Goal: Information Seeking & Learning: Check status

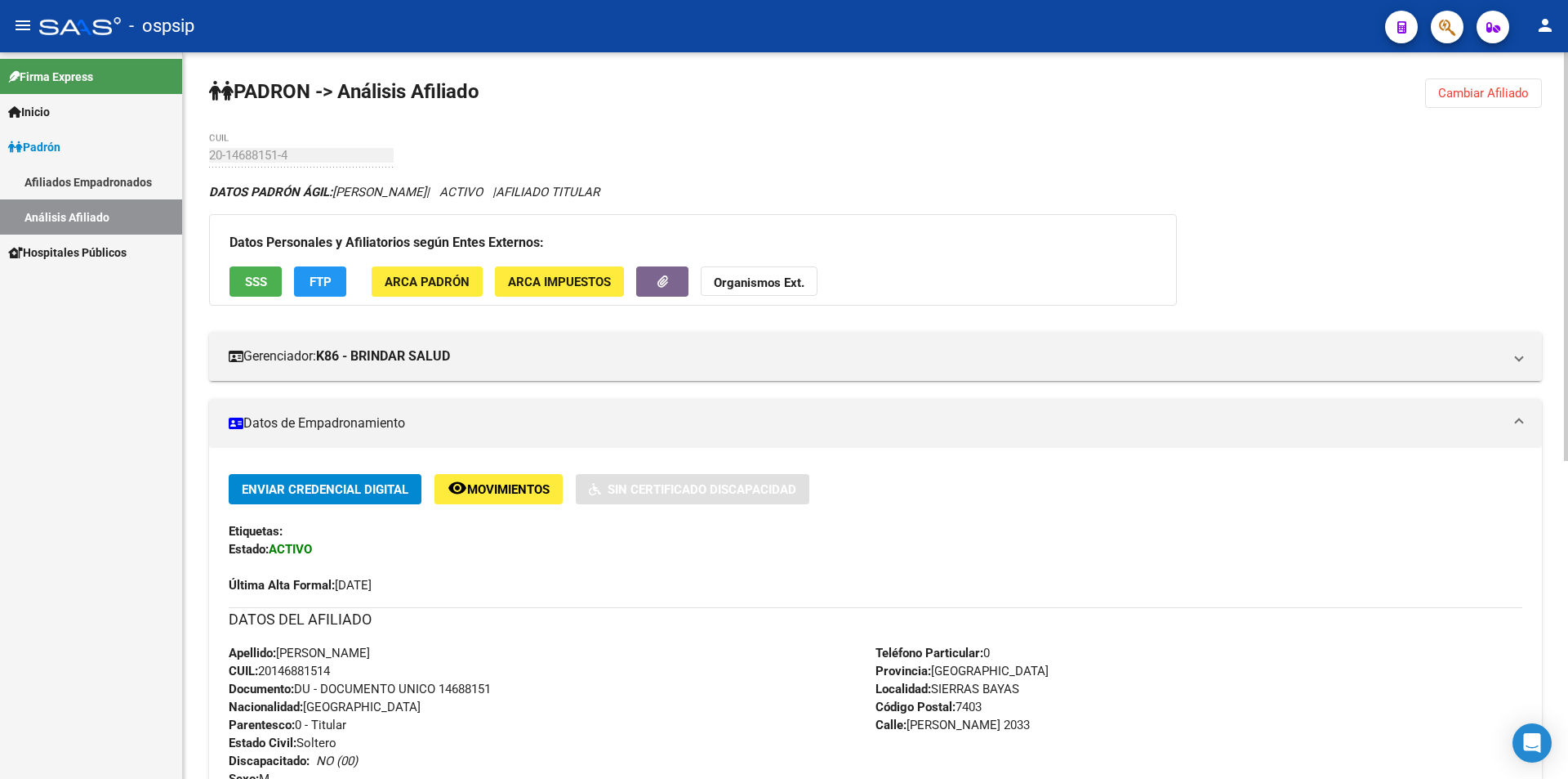
click at [1440, 93] on span "Cambiar Afiliado" at bounding box center [1483, 93] width 90 height 14
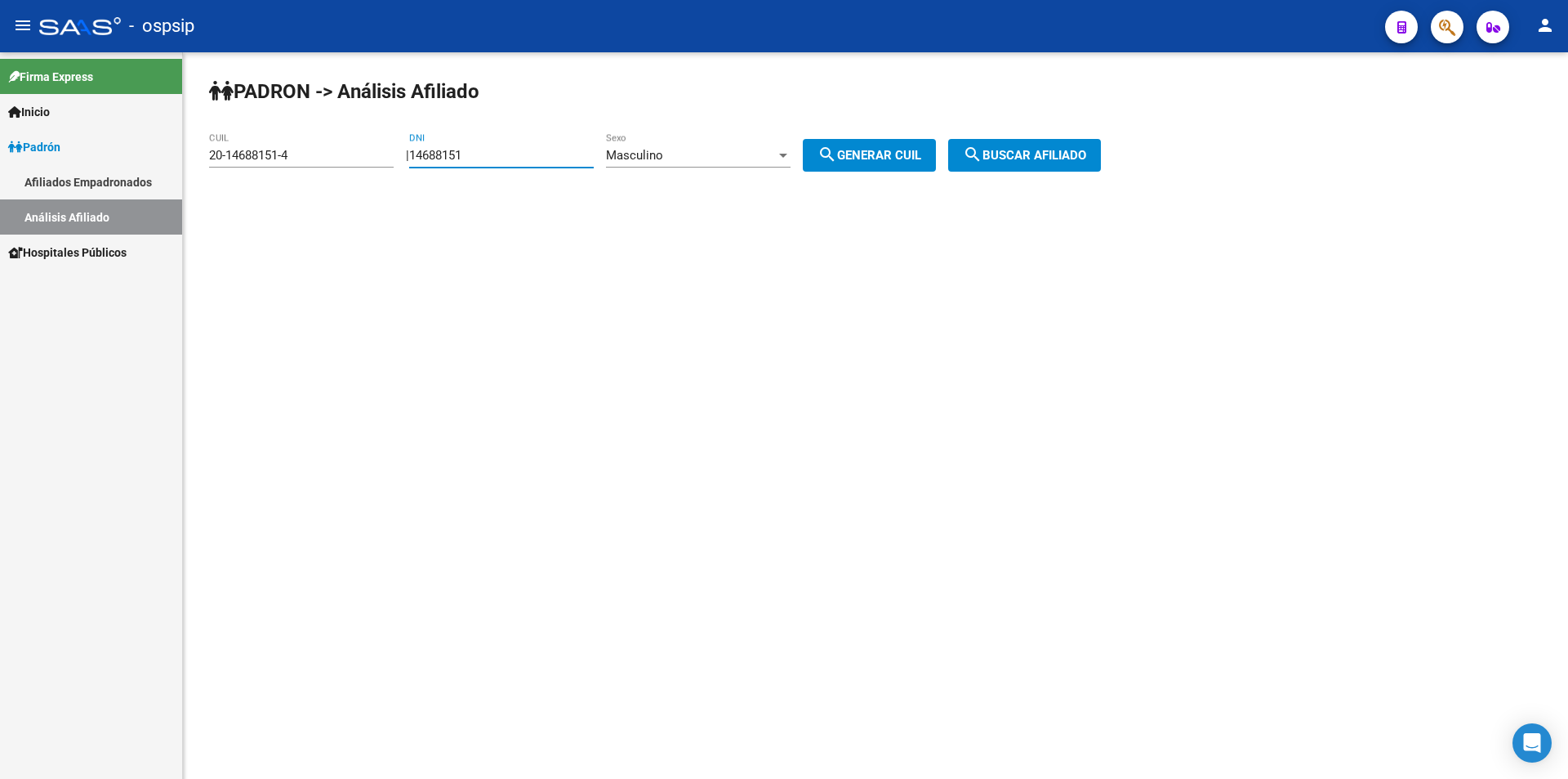
drag, startPoint x: 496, startPoint y: 155, endPoint x: 147, endPoint y: 137, distance: 349.5
click at [148, 137] on mat-sidenav-container "Firma Express Inicio Calendario SSS Instructivos Contacto OS Padrón Afiliados E…" at bounding box center [784, 415] width 1568 height 726
drag, startPoint x: 313, startPoint y: 156, endPoint x: 4, endPoint y: 141, distance: 309.4
click at [4, 141] on mat-sidenav-container "Firma Express Inicio Calendario SSS Instructivos Contacto OS Padrón Afiliados E…" at bounding box center [784, 415] width 1568 height 726
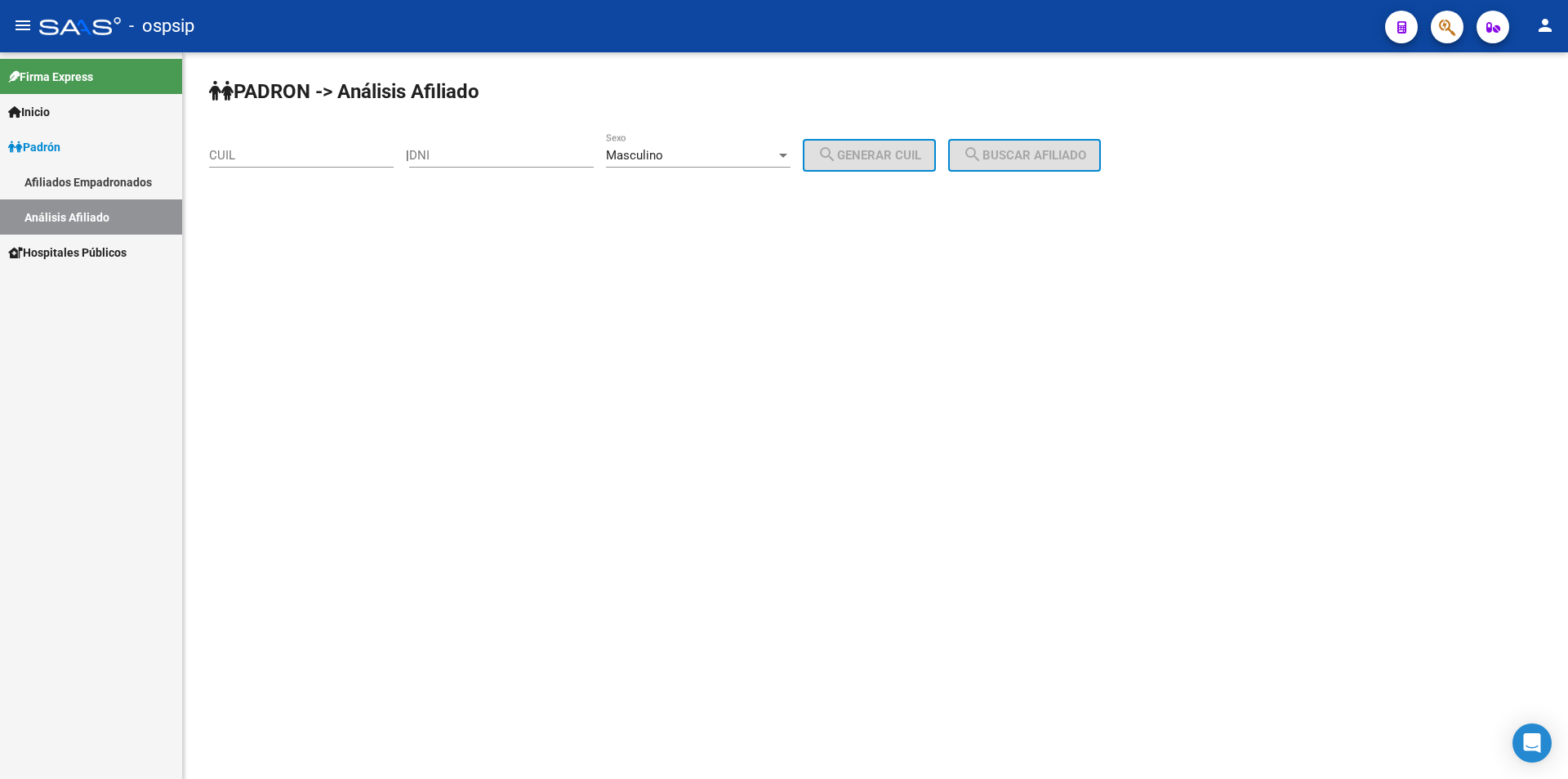
click at [456, 146] on div "DNI" at bounding box center [502, 149] width 184 height 35
type input "35290463"
click at [901, 147] on button "search Generar CUIL" at bounding box center [869, 155] width 133 height 33
type input "20-35290463-6"
click at [1019, 148] on span "search Buscar afiliado" at bounding box center [1024, 155] width 123 height 14
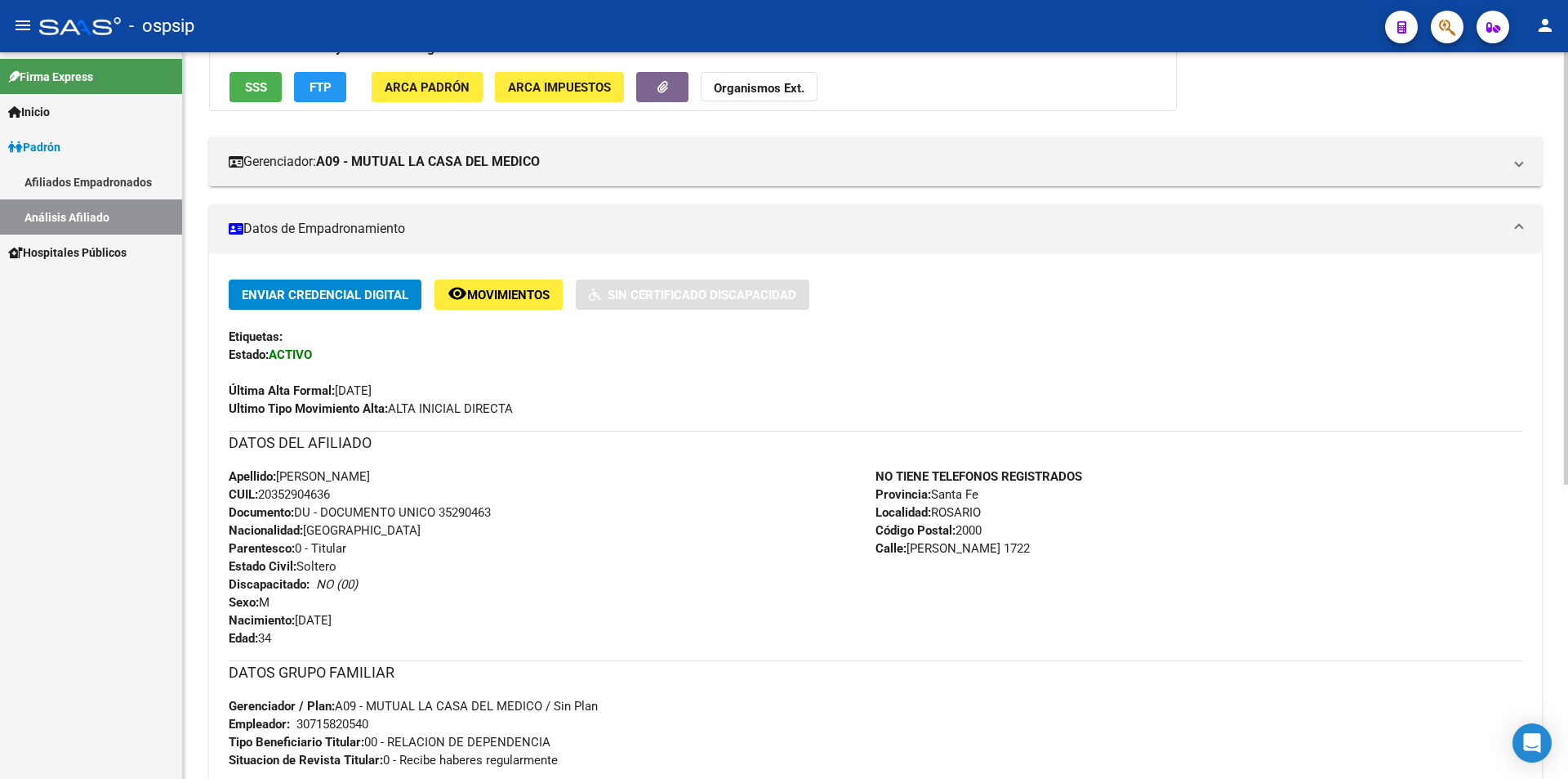
scroll to position [4, 0]
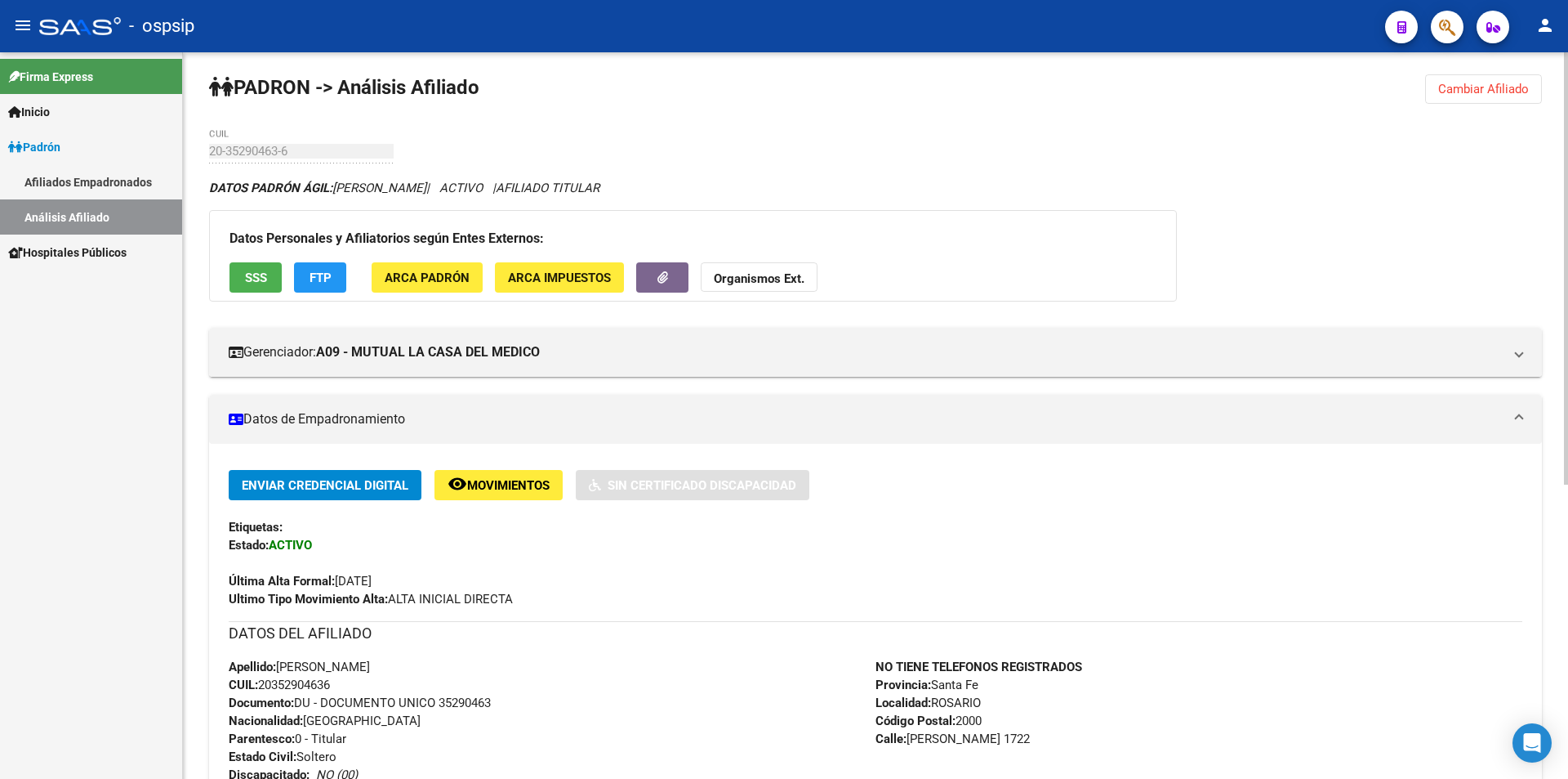
click at [1478, 87] on span "Cambiar Afiliado" at bounding box center [1483, 89] width 90 height 14
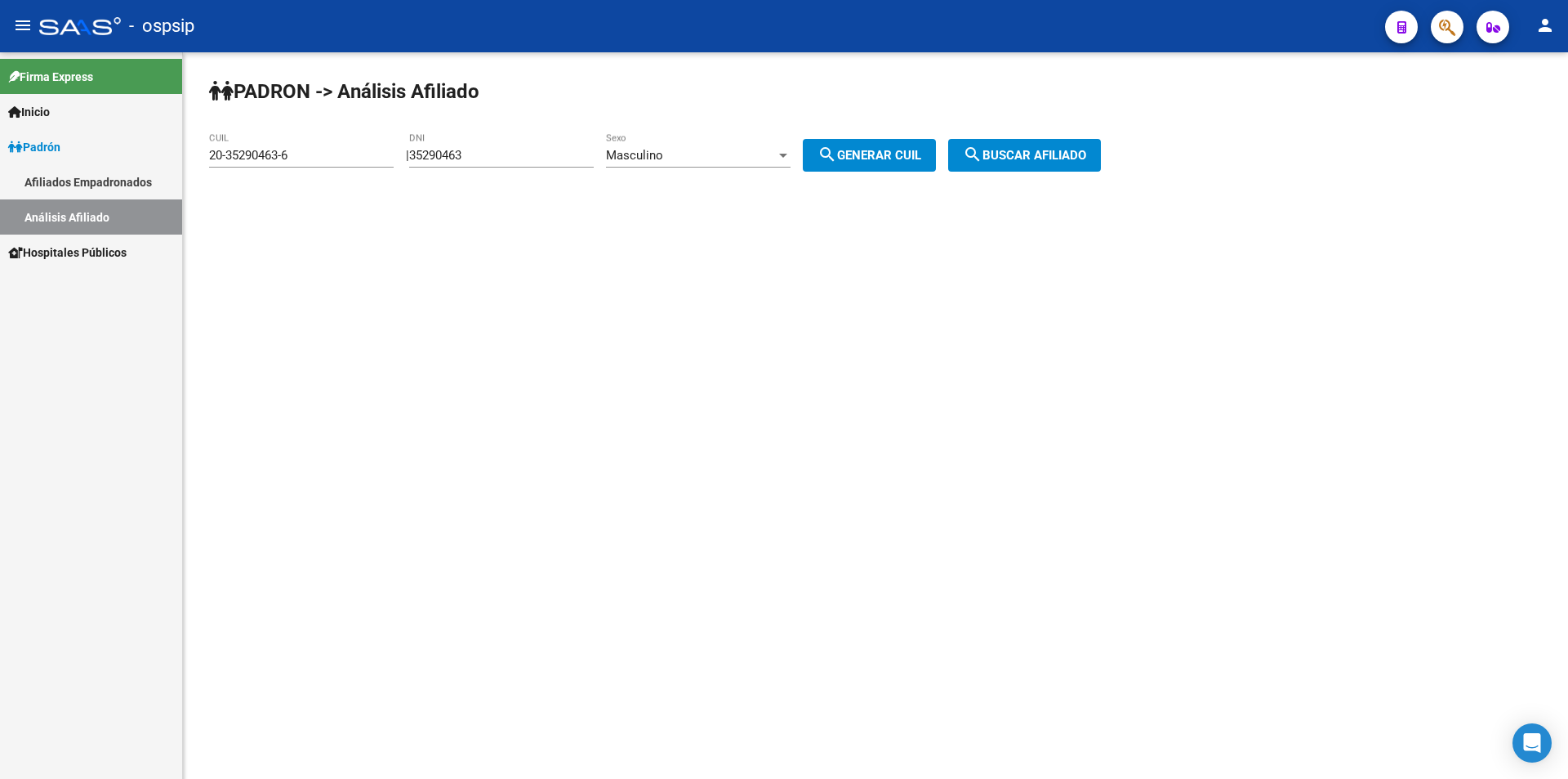
scroll to position [0, 0]
drag, startPoint x: 552, startPoint y: 159, endPoint x: 386, endPoint y: 171, distance: 166.4
click at [386, 163] on app-analisis-afiliado "PADRON -> Análisis Afiliado 20-35290463-6 CUIL | 35290463 DNI Masculino Sexo se…" at bounding box center [661, 155] width 904 height 14
drag, startPoint x: 298, startPoint y: 149, endPoint x: 197, endPoint y: 159, distance: 101.5
click at [197, 159] on div "PADRON -> Análisis Afiliado 20-35290463-6 CUIL | DNI Masculino Sexo search Gene…" at bounding box center [875, 138] width 1385 height 172
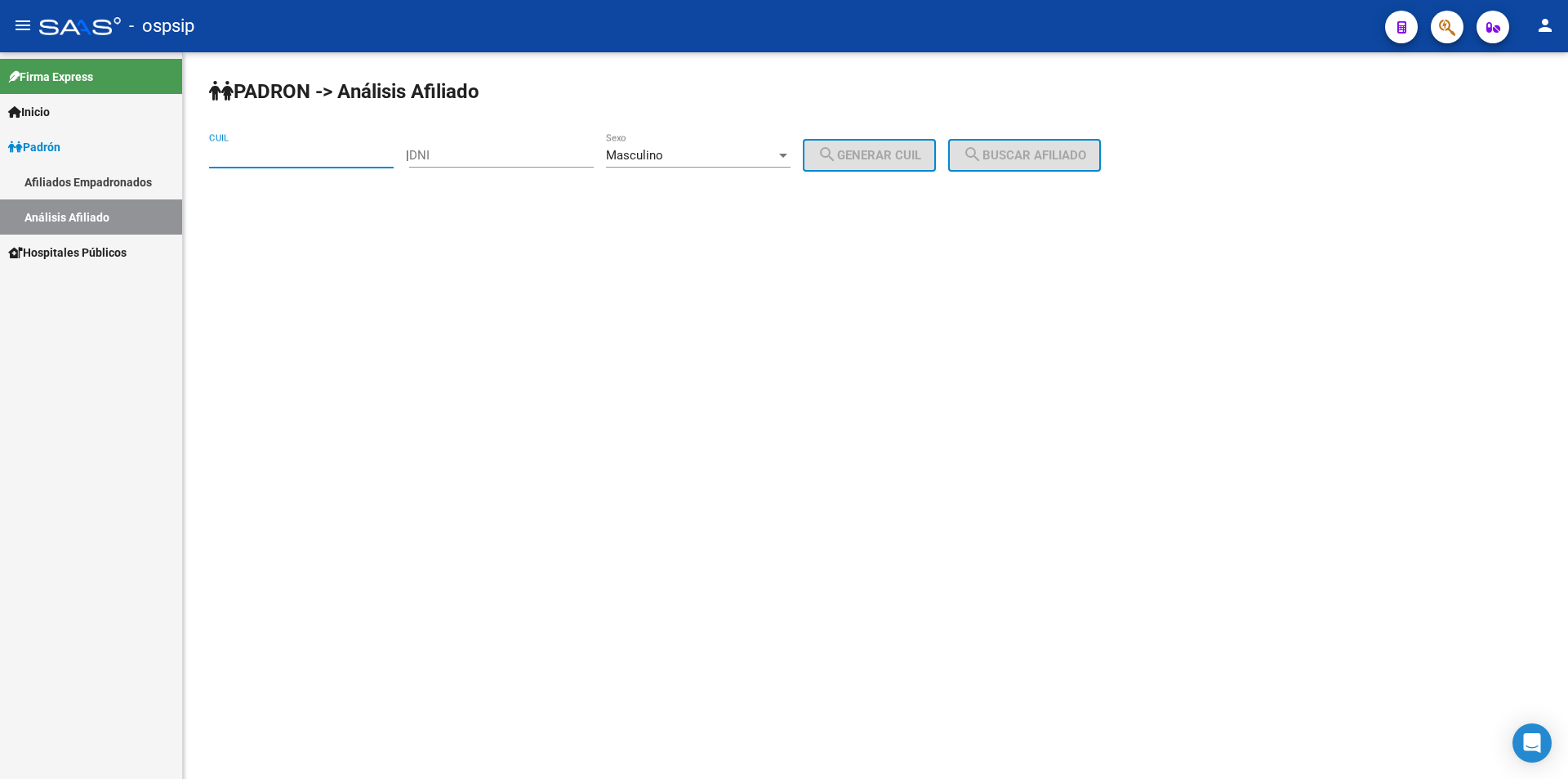
click at [688, 157] on div "Masculino" at bounding box center [691, 155] width 170 height 14
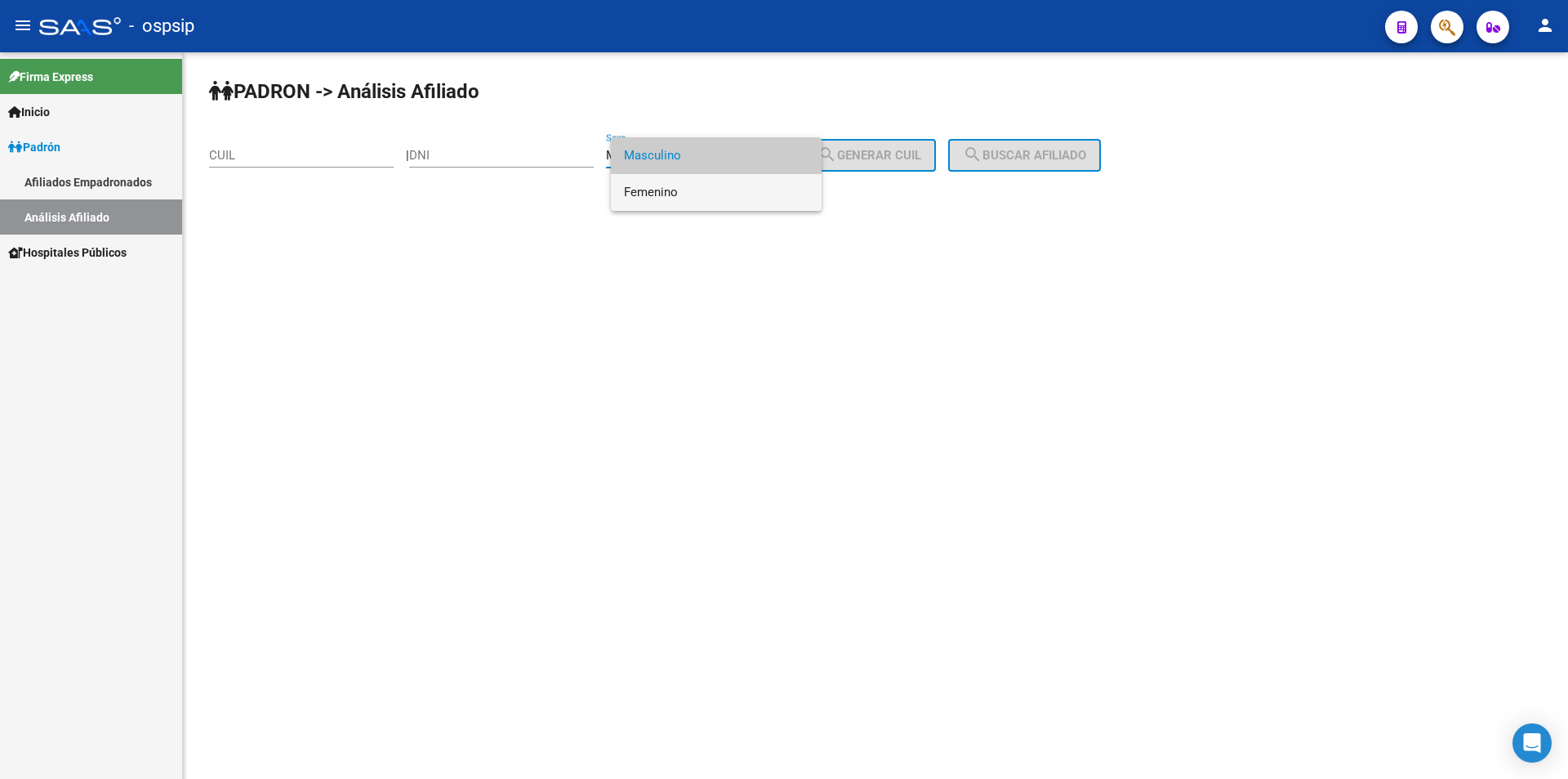
click at [693, 183] on span "Femenino" at bounding box center [716, 192] width 184 height 37
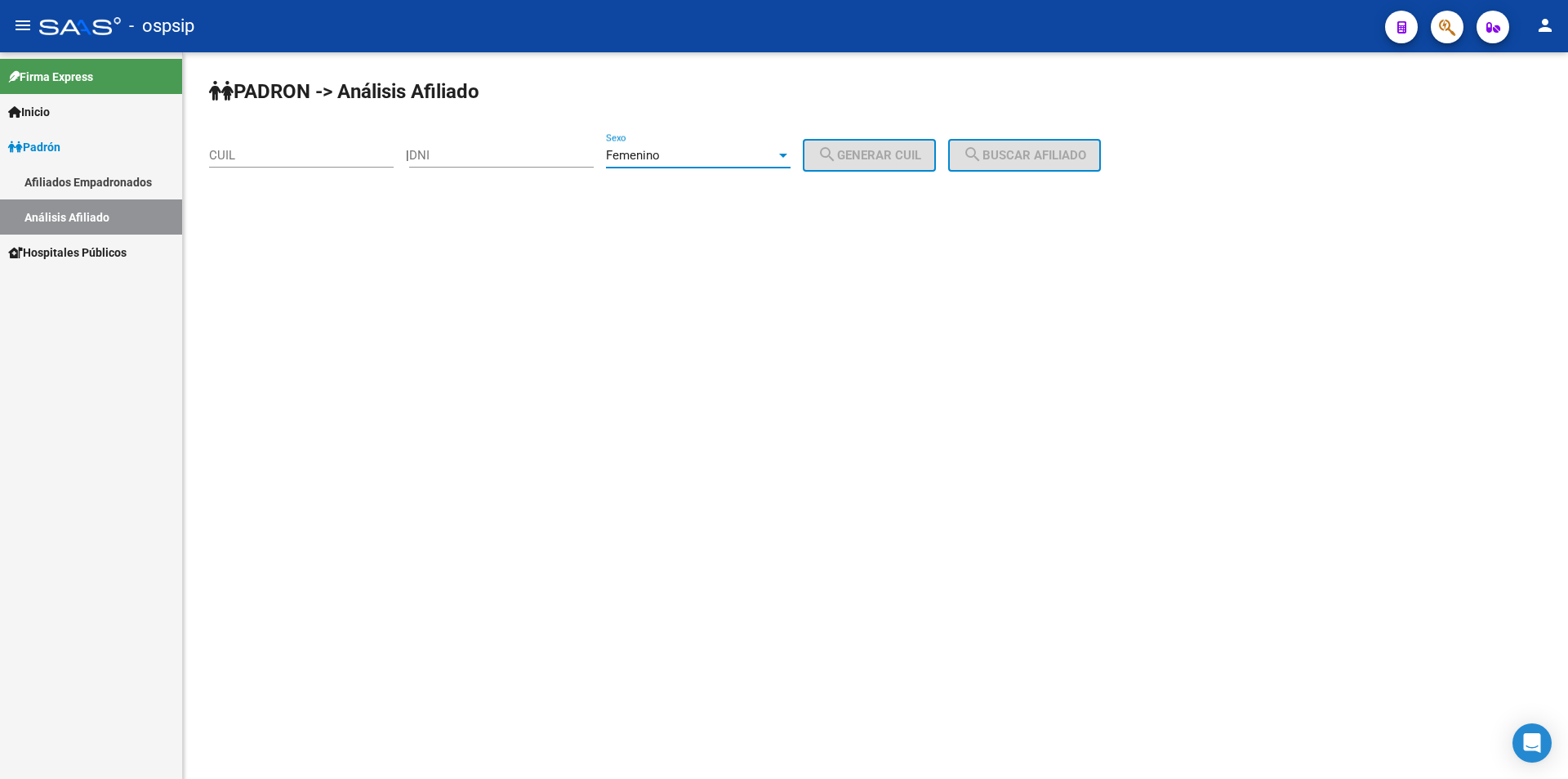
click at [560, 152] on input "DNI" at bounding box center [502, 155] width 184 height 14
type input "27968605"
click at [888, 145] on button "search Generar CUIL" at bounding box center [869, 155] width 133 height 33
type input "27-27968605-0"
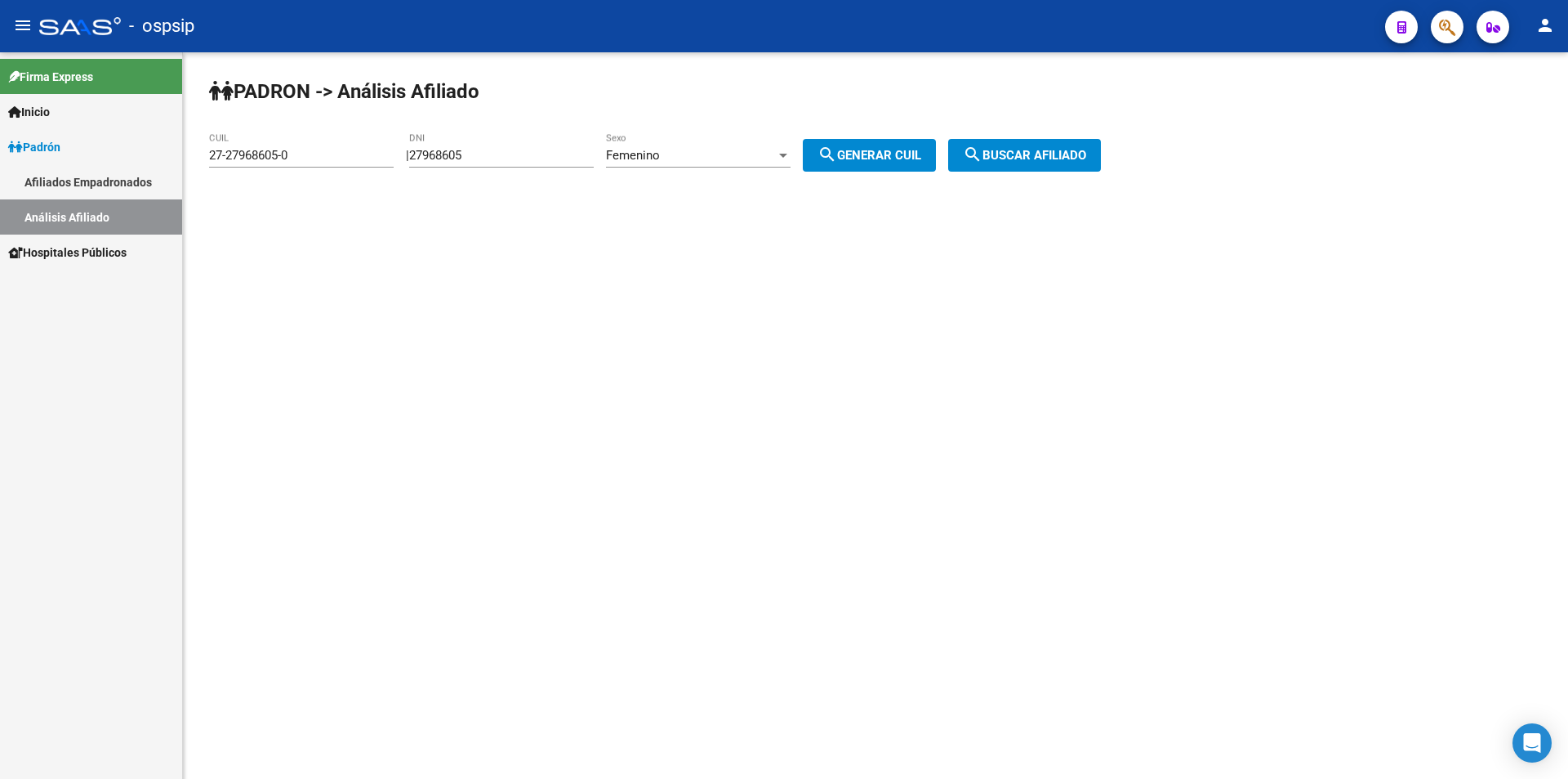
click at [1045, 174] on div "PADRON -> Análisis Afiliado 27-27968605-0 CUIL | 27968605 DNI Femenino Sexo sea…" at bounding box center [875, 138] width 1385 height 172
click at [1046, 157] on span "search Buscar afiliado" at bounding box center [1024, 155] width 123 height 14
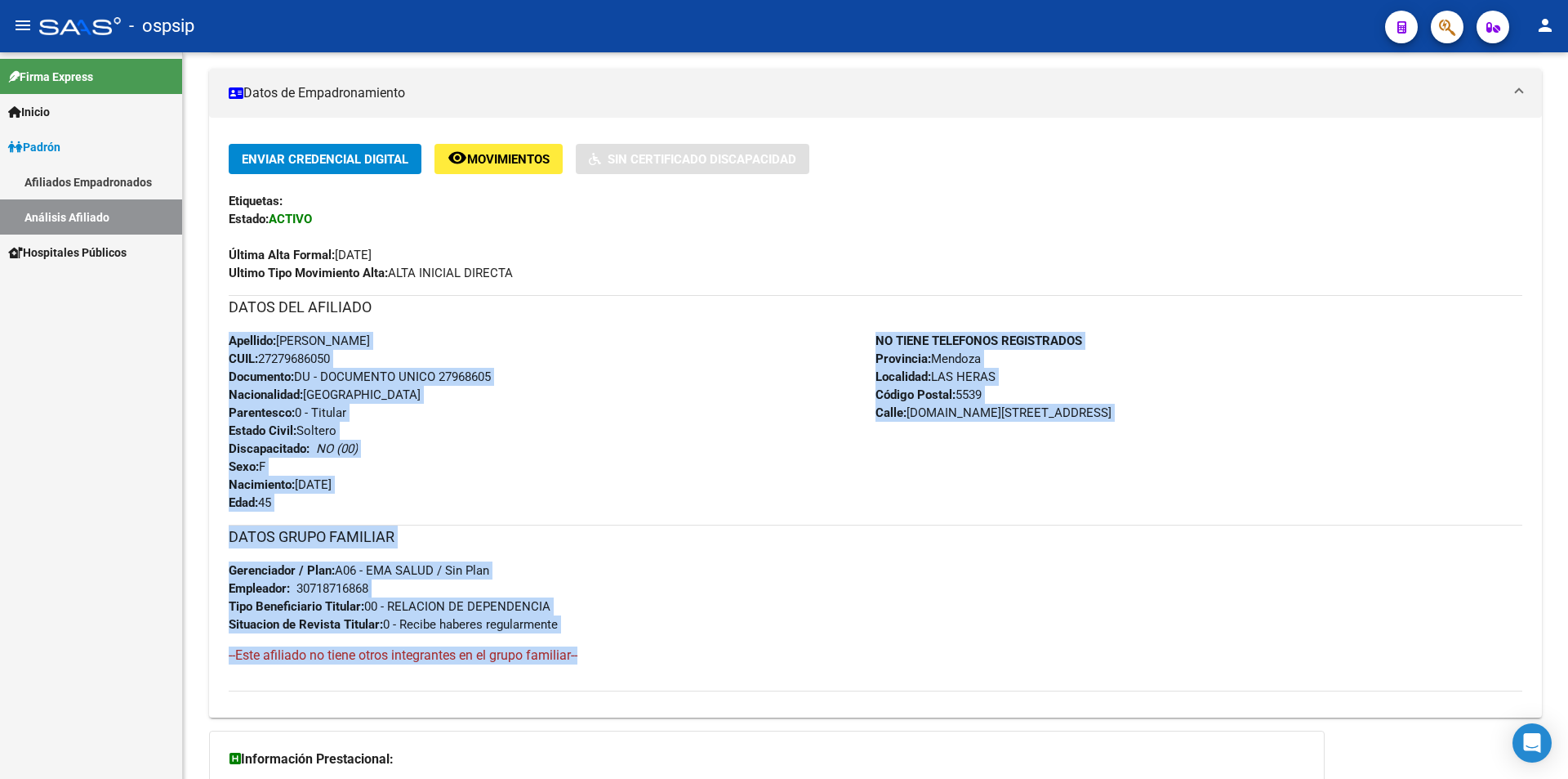
scroll to position [326, 0]
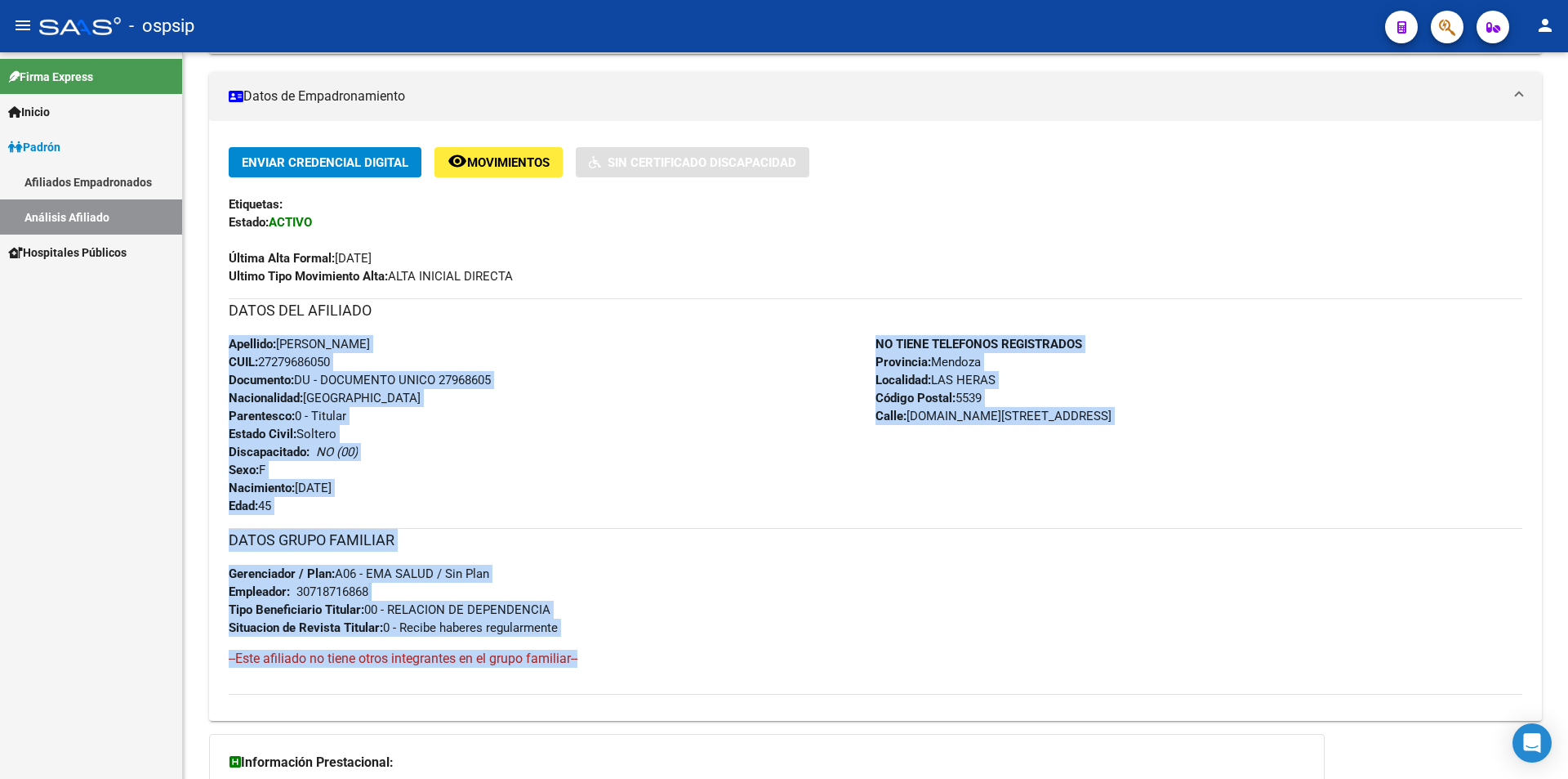
drag, startPoint x: 232, startPoint y: 585, endPoint x: 742, endPoint y: 674, distance: 517.7
click at [742, 674] on div "Enviar Credencial Digital remove_red_eye Movimientos Sin Certificado Discapacid…" at bounding box center [875, 420] width 1294 height 547
click at [754, 616] on div "DATOS GRUPO FAMILIAR Gerenciador / Plan: A06 - EMA SALUD / Sin Plan Empleador: …" at bounding box center [875, 582] width 1294 height 109
drag, startPoint x: 612, startPoint y: 653, endPoint x: 196, endPoint y: 312, distance: 537.9
click at [196, 312] on div "PADRON -> Análisis Afiliado Cambiar Afiliado 27-27968605-0 CUIL DATOS PADRÓN ÁG…" at bounding box center [875, 335] width 1385 height 1221
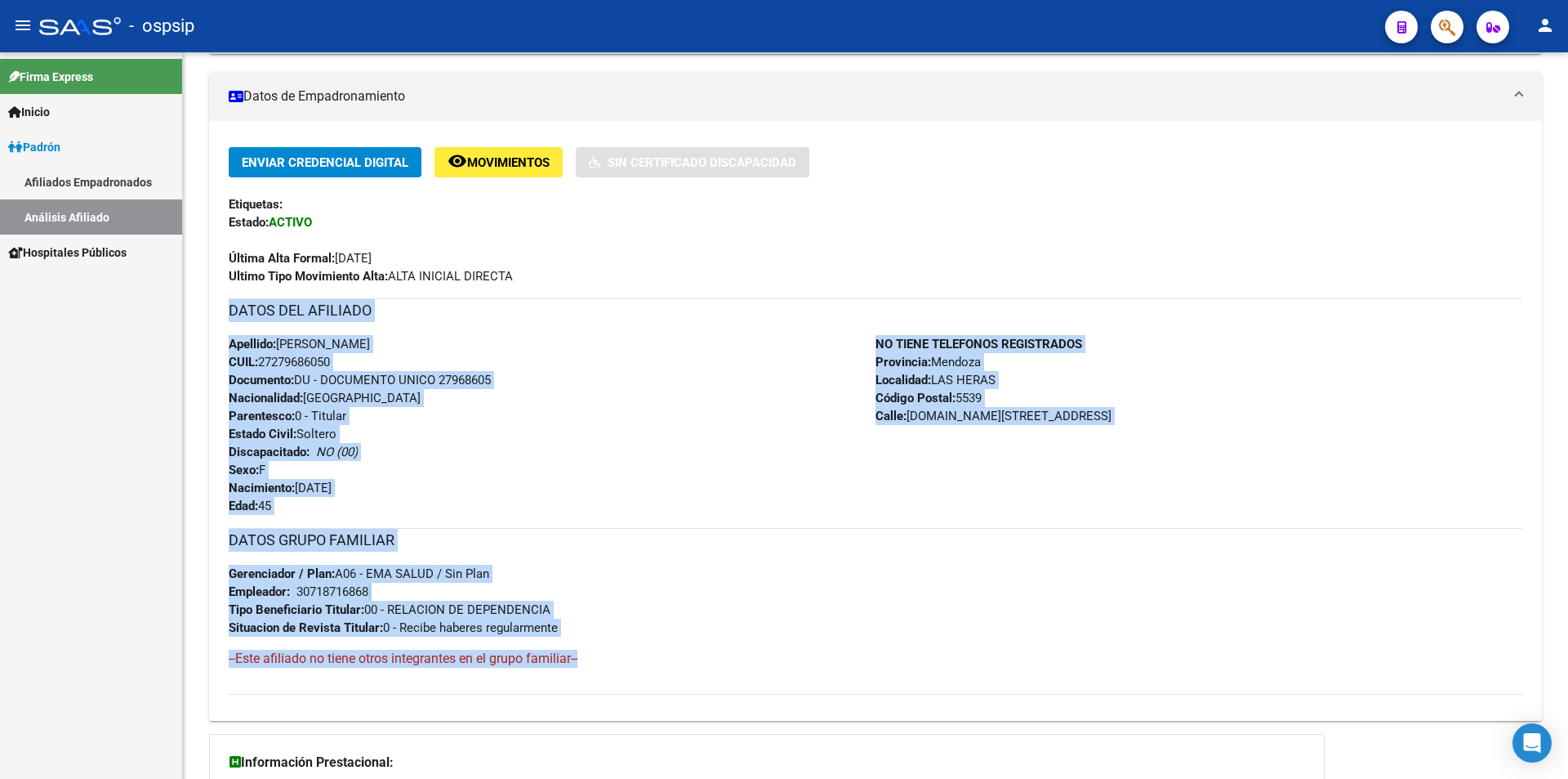
click at [564, 387] on div "Apellido: [PERSON_NAME] CUIL: 27279686050 Documento: DU - DOCUMENTO UNICO 27968…" at bounding box center [552, 425] width 647 height 180
drag, startPoint x: 761, startPoint y: 672, endPoint x: 235, endPoint y: 139, distance: 748.8
click at [233, 140] on div "Enviar Credencial Digital remove_red_eye Movimientos Sin Certificado Discapacid…" at bounding box center [875, 420] width 1333 height 600
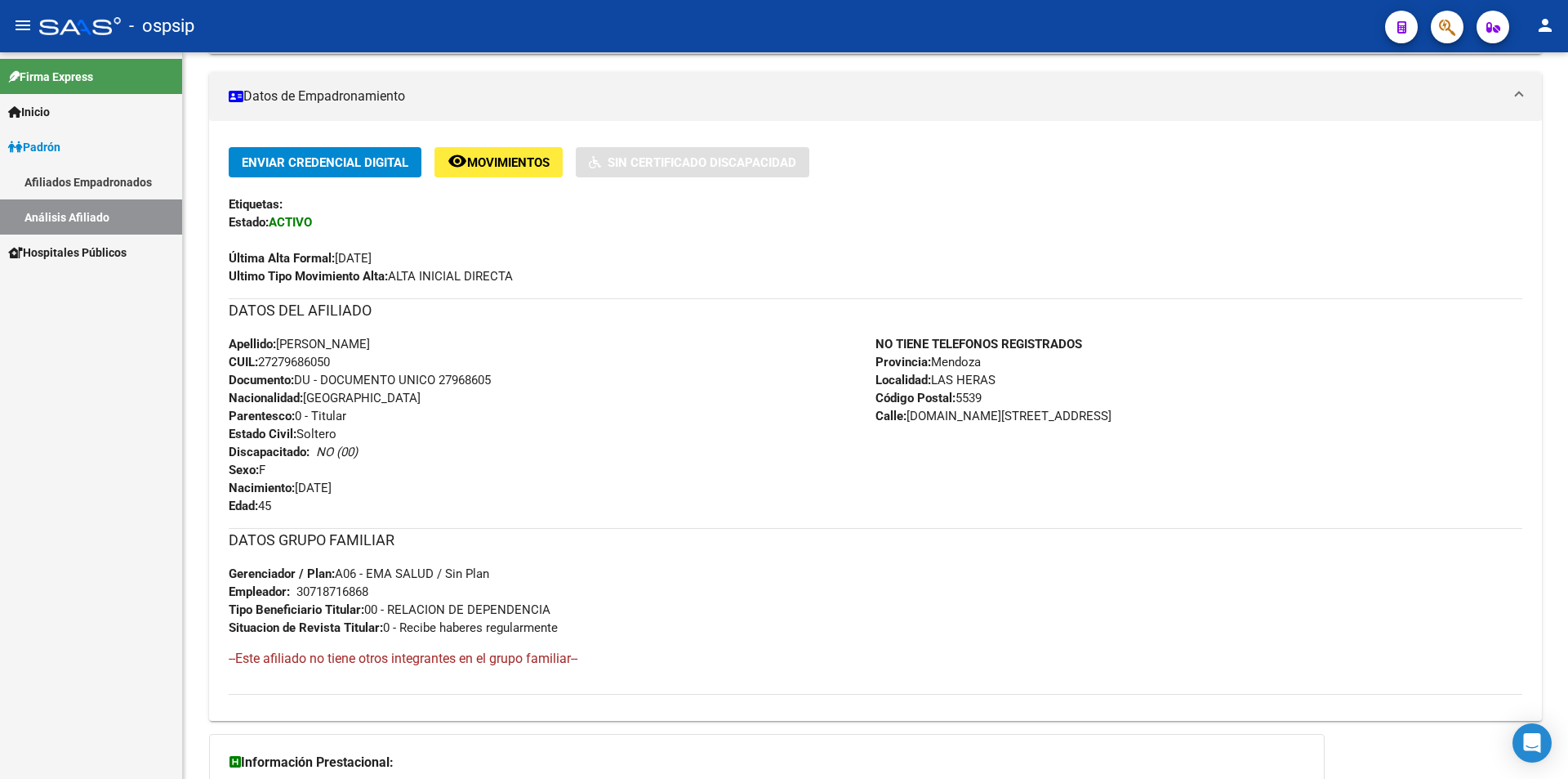
click at [235, 130] on div "Enviar Credencial Digital remove_red_eye Movimientos Sin Certificado Discapacid…" at bounding box center [875, 420] width 1333 height 600
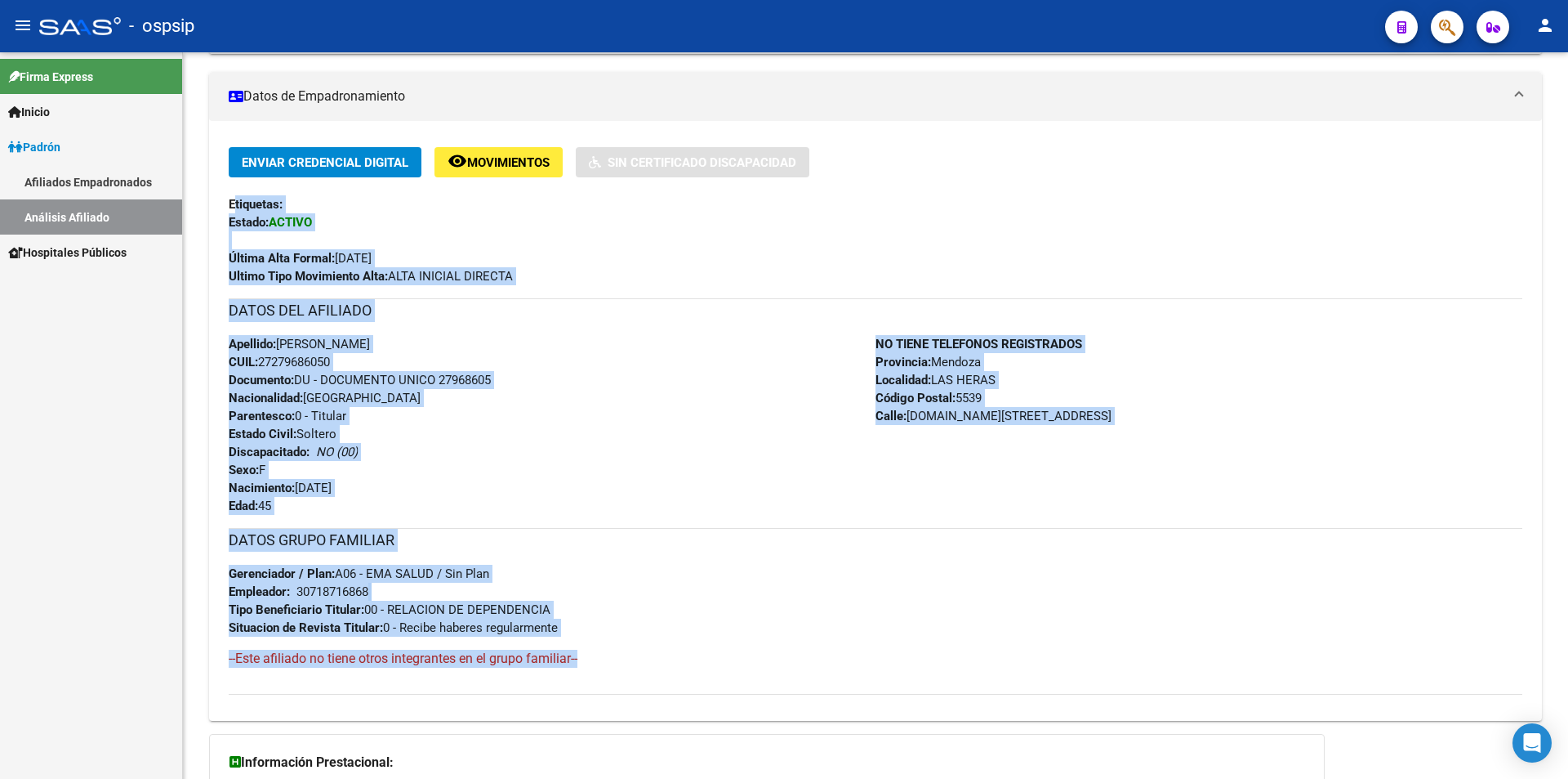
drag, startPoint x: 237, startPoint y: 195, endPoint x: 633, endPoint y: 670, distance: 618.4
click at [633, 670] on div "Enviar Credencial Digital remove_red_eye Movimientos Sin Certificado Discapacid…" at bounding box center [875, 420] width 1294 height 547
click at [653, 648] on div "DATOS GRUPO FAMILIAR Gerenciador / Plan: A06 - EMA SALUD / Sin Plan Empleador: …" at bounding box center [875, 604] width 1294 height 153
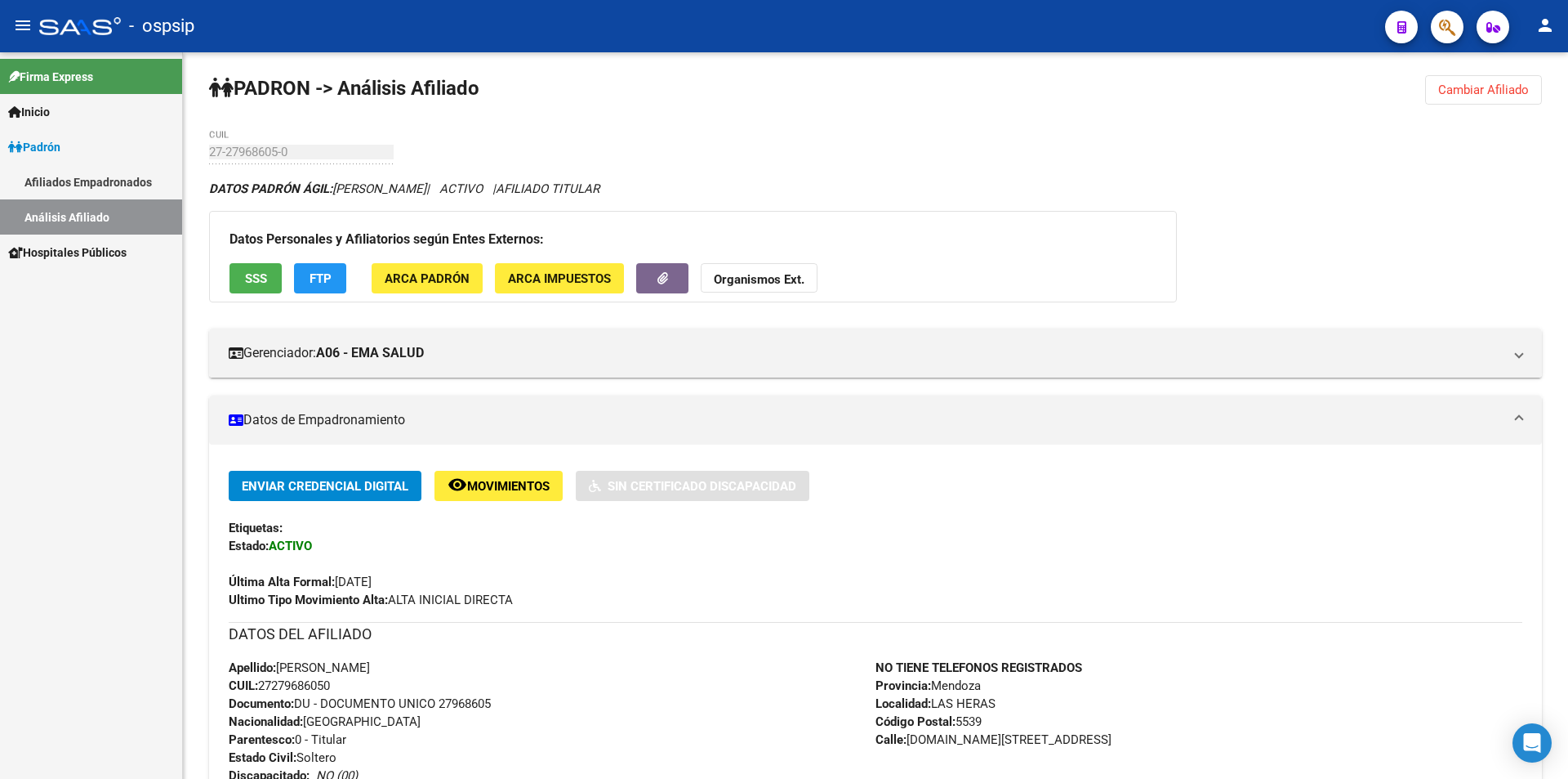
scroll to position [0, 0]
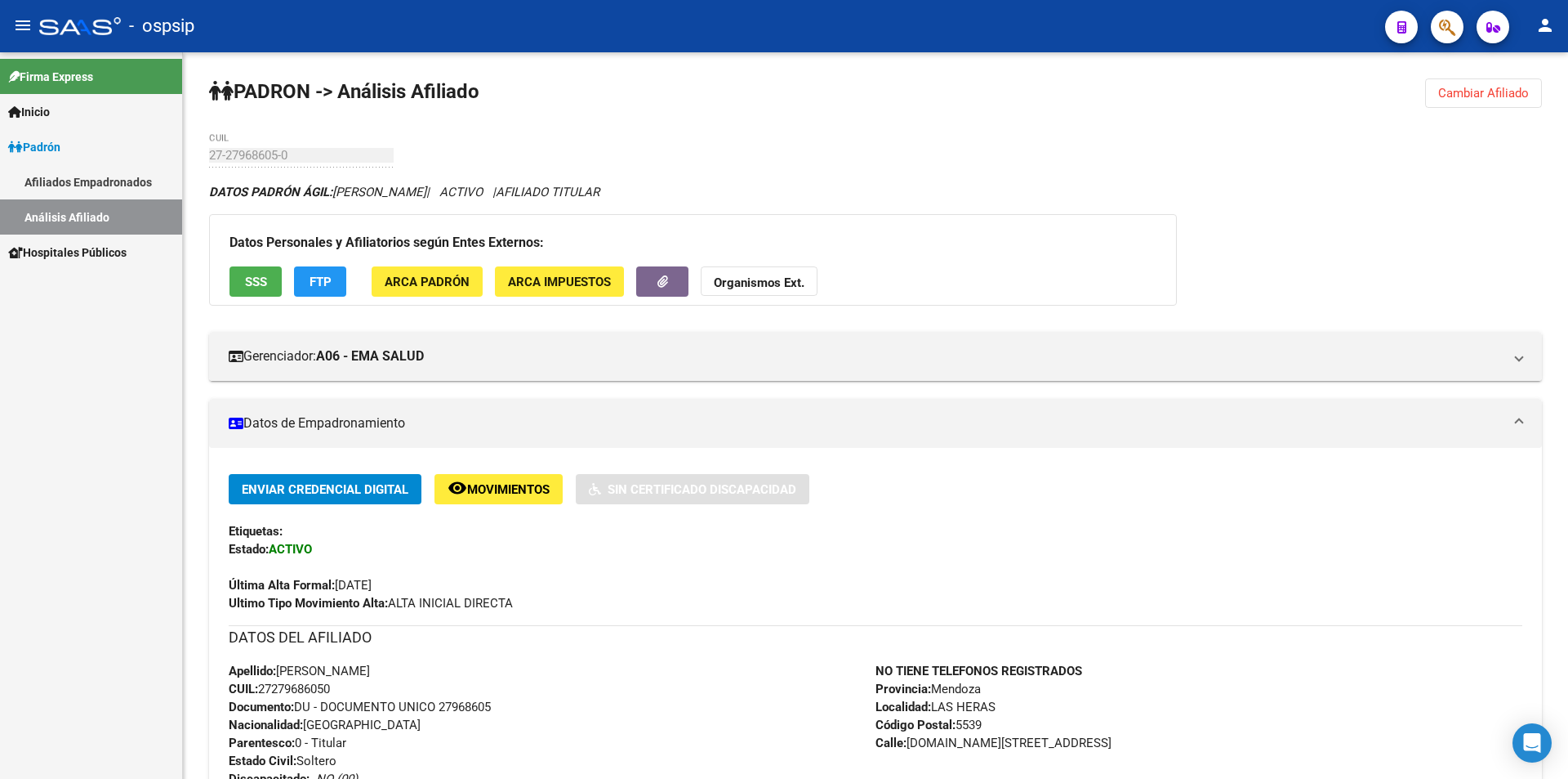
click at [1432, 96] on button "Cambiar Afiliado" at bounding box center [1483, 93] width 117 height 30
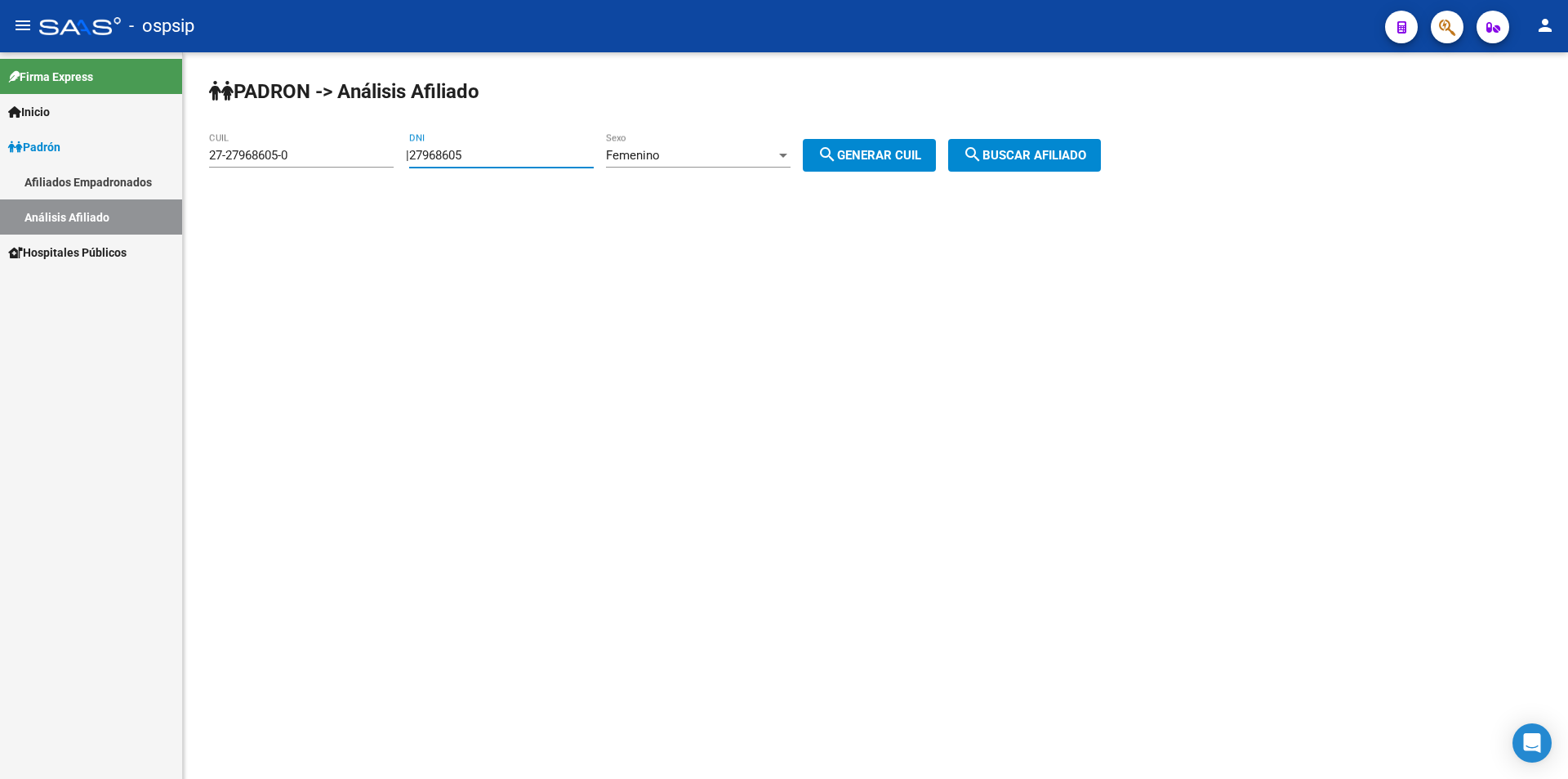
drag, startPoint x: 507, startPoint y: 157, endPoint x: 348, endPoint y: 165, distance: 159.2
click at [348, 163] on app-analisis-afiliado "PADRON -> Análisis Afiliado 27-27968605-0 CUIL | 27968605 DNI Femenino Sexo sea…" at bounding box center [661, 155] width 904 height 14
click at [309, 157] on div "27-27968605-0 CUIL" at bounding box center [301, 149] width 184 height 35
drag, startPoint x: 309, startPoint y: 157, endPoint x: 71, endPoint y: 183, distance: 239.4
click at [78, 177] on mat-sidenav-container "Firma Express Inicio Calendario SSS Instructivos Contacto OS Padrón Afiliados E…" at bounding box center [784, 415] width 1568 height 726
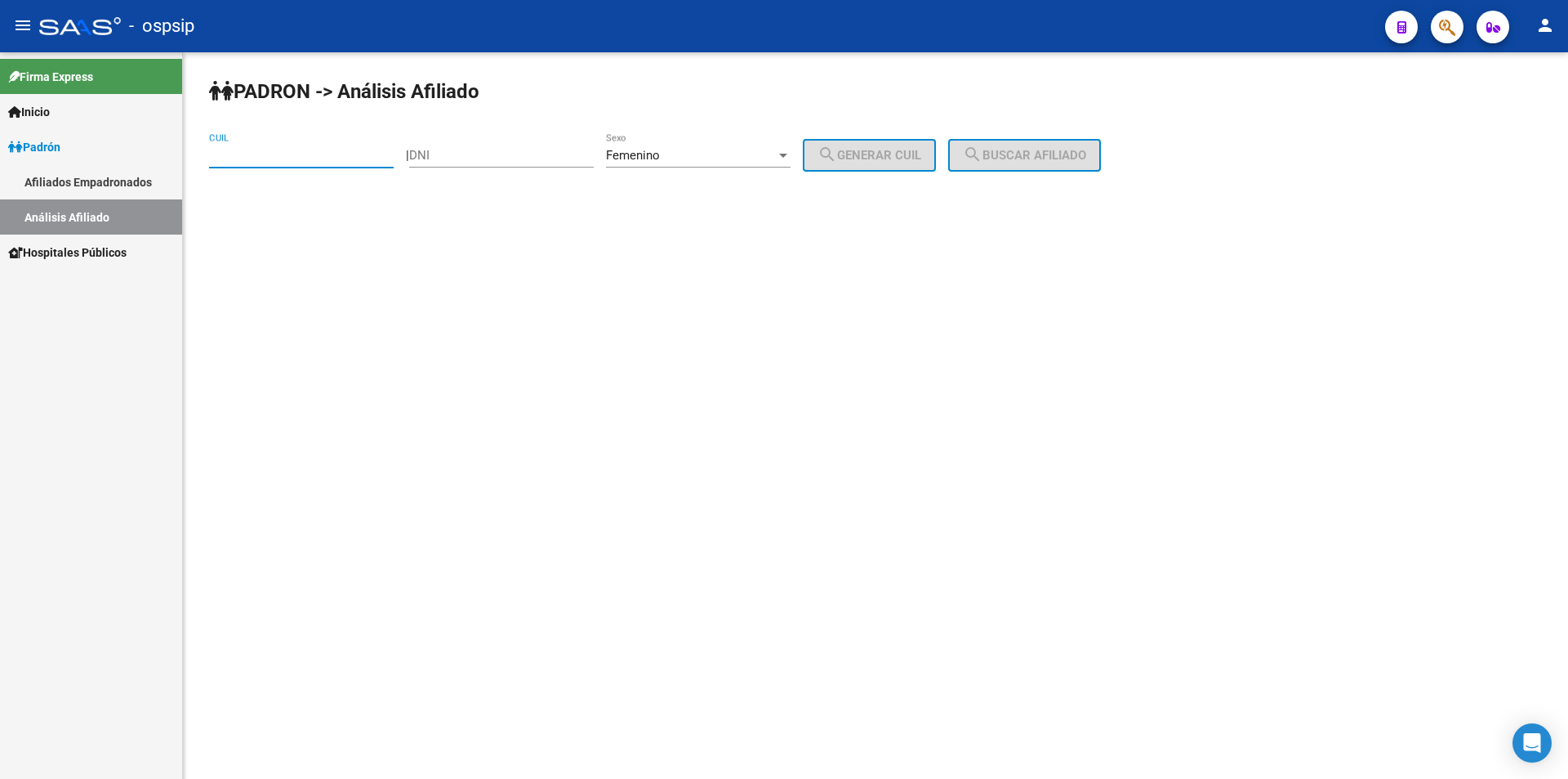
click at [547, 152] on input "DNI" at bounding box center [502, 155] width 184 height 14
type input "34260627"
click at [899, 168] on button "search Generar CUIL" at bounding box center [869, 155] width 133 height 33
type input "27-34260627-5"
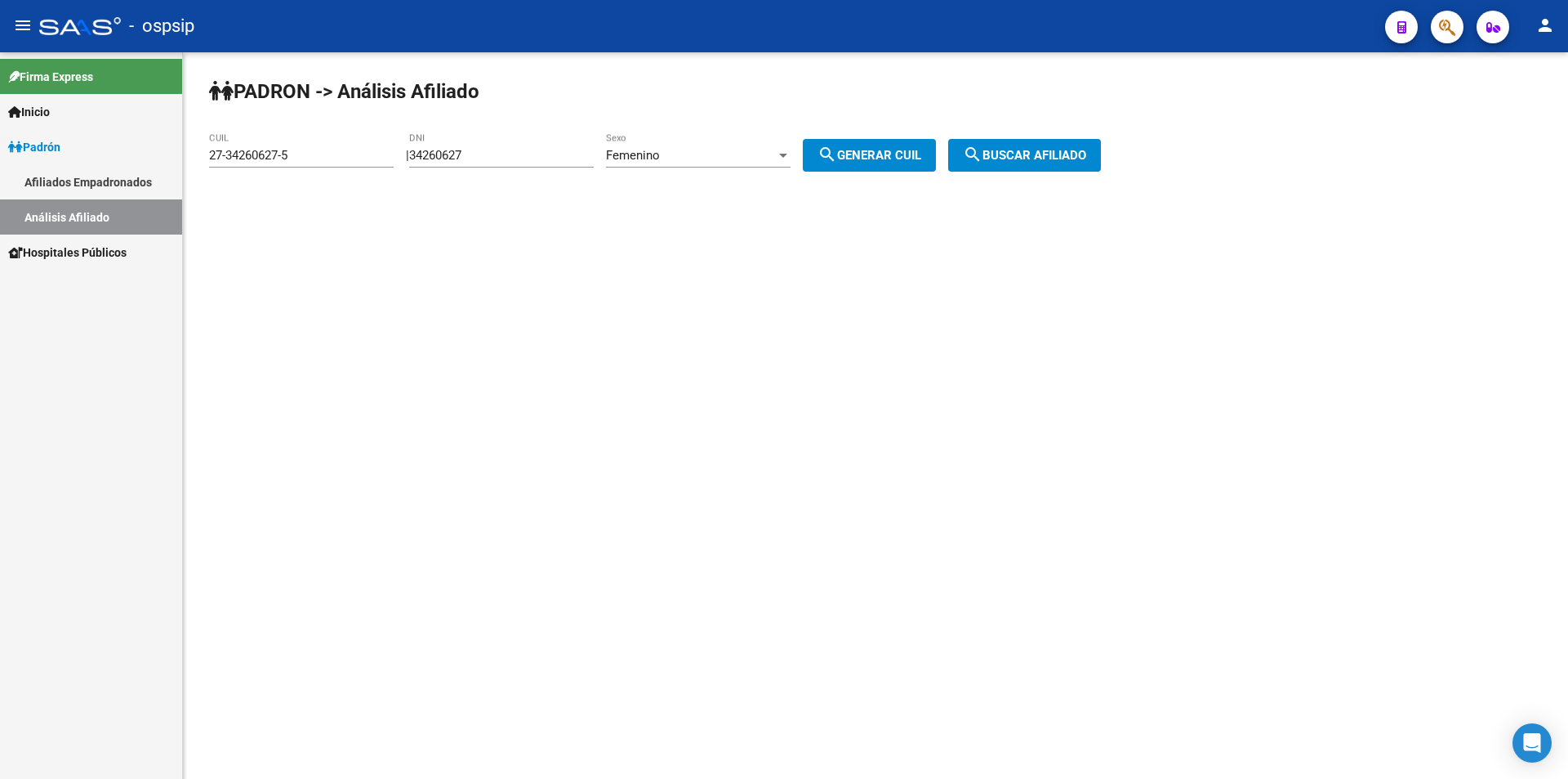
click at [1044, 143] on button "search Buscar afiliado" at bounding box center [1024, 155] width 153 height 33
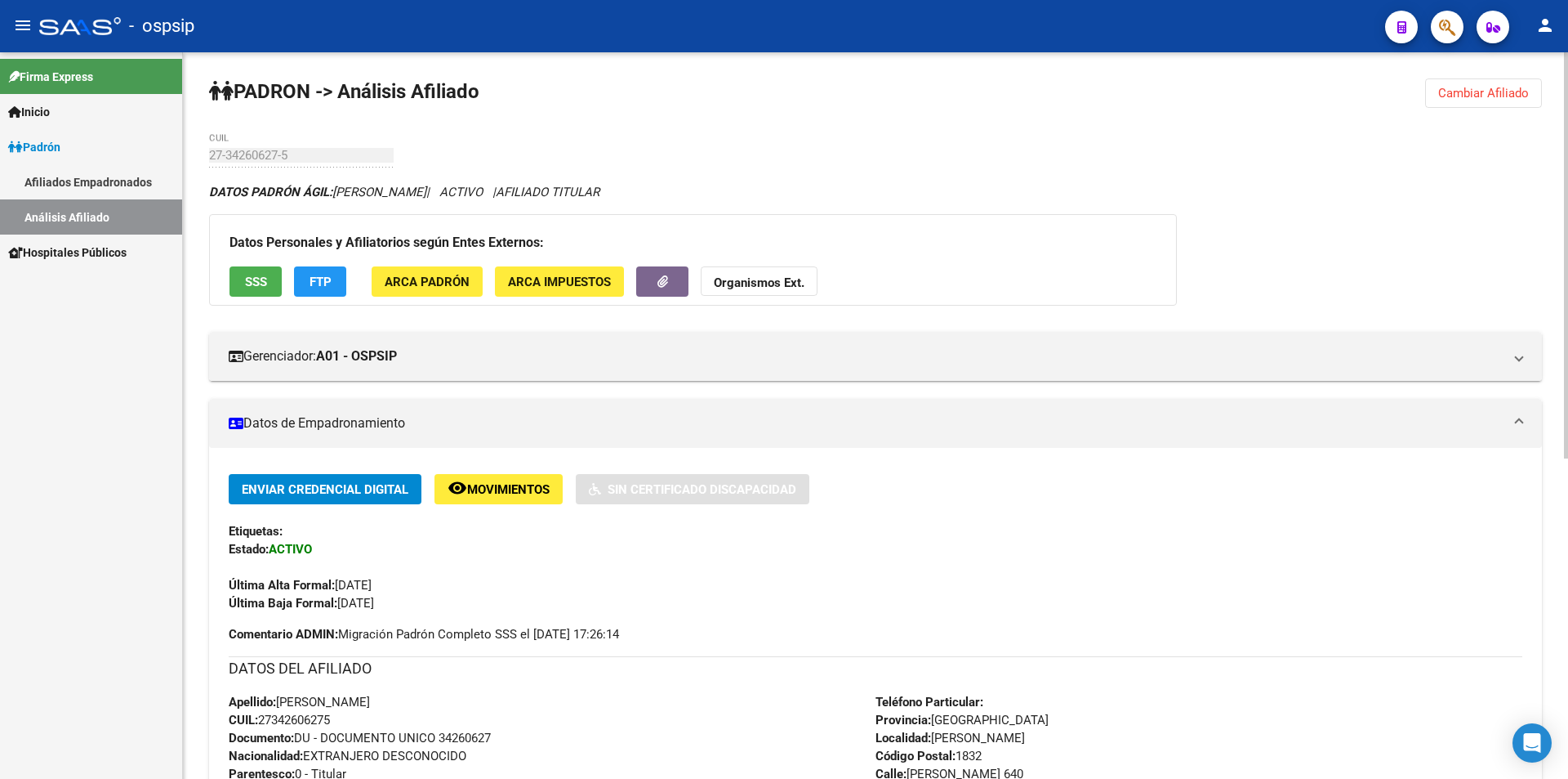
click at [1497, 90] on span "Cambiar Afiliado" at bounding box center [1483, 93] width 90 height 14
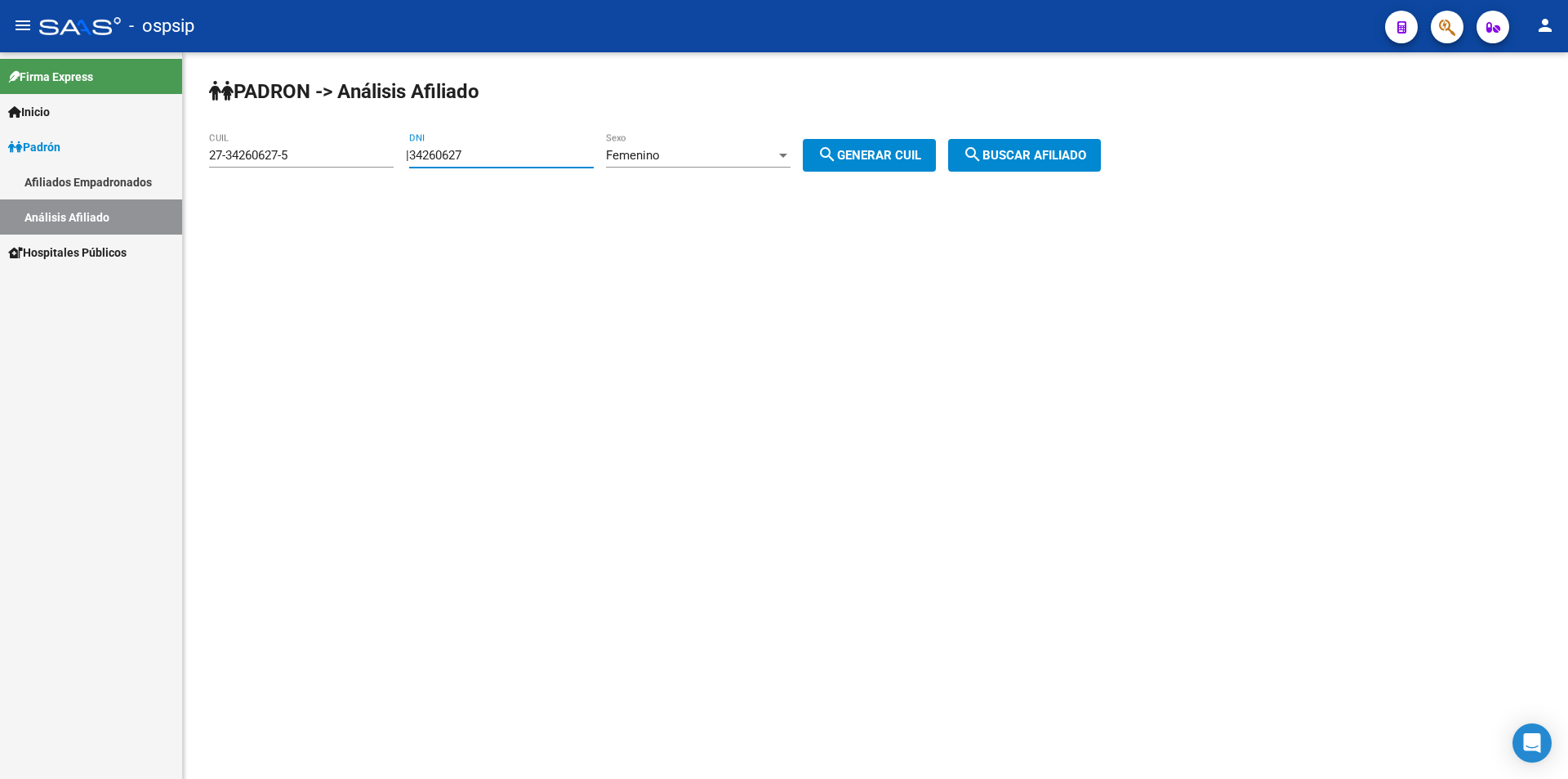
drag, startPoint x: 535, startPoint y: 161, endPoint x: 313, endPoint y: 173, distance: 222.3
click at [313, 163] on app-analisis-afiliado "PADRON -> Análisis Afiliado 27-34260627-5 CUIL | 34260627 DNI Femenino Sexo sea…" at bounding box center [661, 155] width 904 height 14
drag, startPoint x: 317, startPoint y: 152, endPoint x: 122, endPoint y: 168, distance: 195.7
click at [117, 165] on mat-sidenav-container "Firma Express Inicio Calendario SSS Instructivos Contacto OS Padrón Afiliados E…" at bounding box center [784, 415] width 1568 height 726
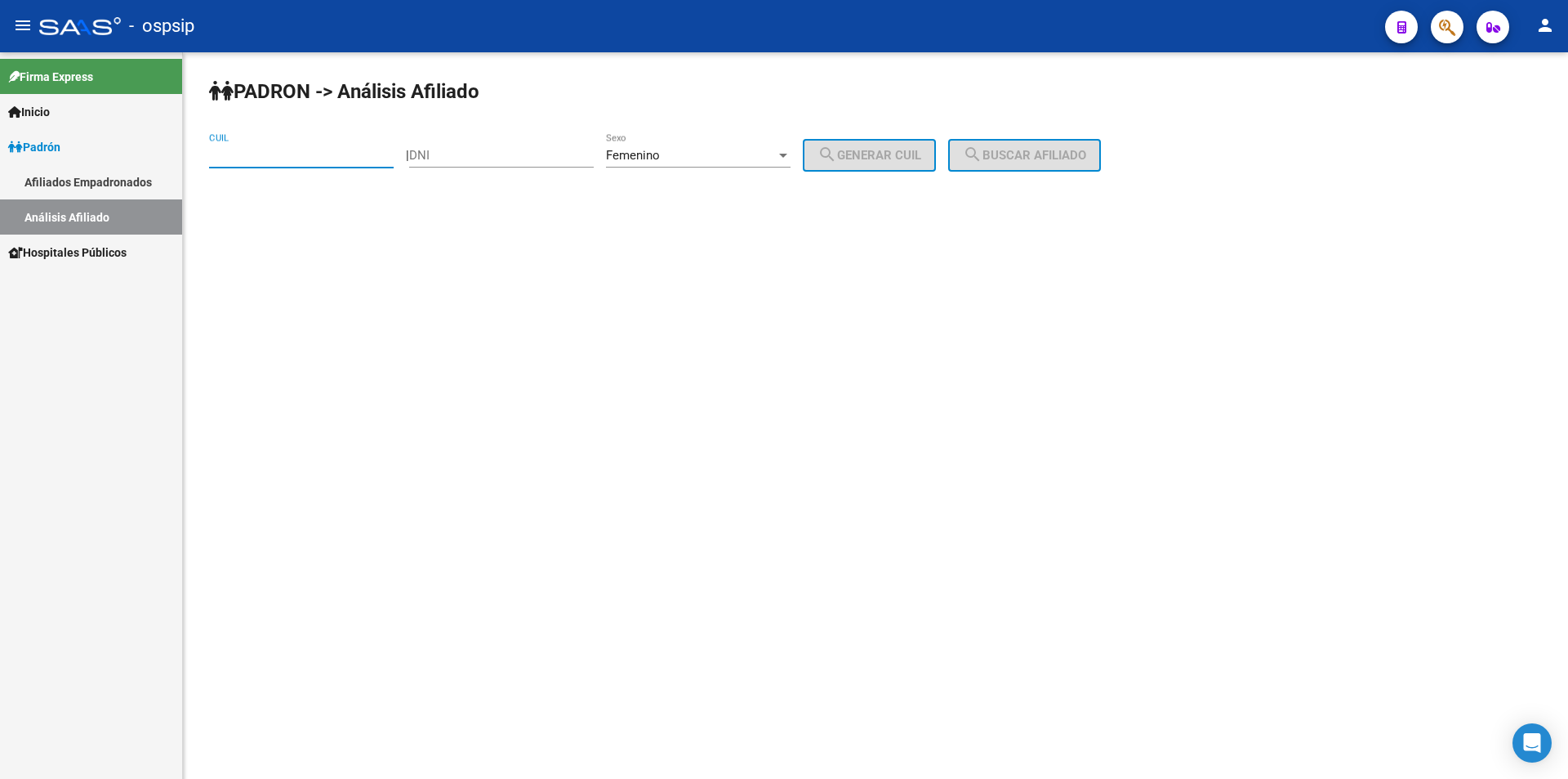
click at [695, 156] on div "Femenino" at bounding box center [691, 155] width 170 height 14
click at [700, 154] on span "Femenino" at bounding box center [716, 155] width 184 height 37
click at [481, 151] on input "DNI" at bounding box center [502, 155] width 184 height 14
